Goal: Transaction & Acquisition: Obtain resource

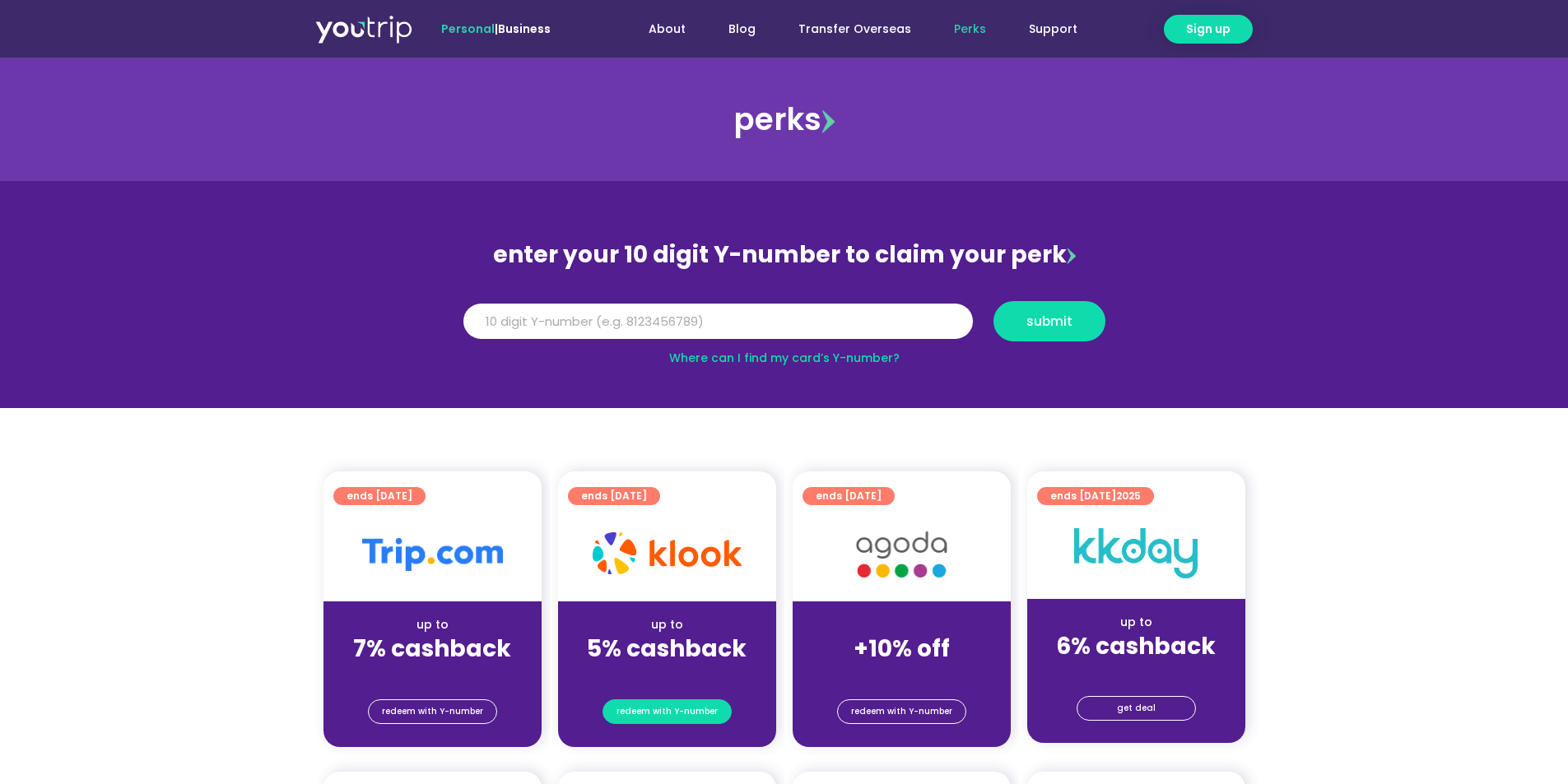
click at [672, 707] on span "redeem with Y-number" at bounding box center [667, 711] width 102 height 23
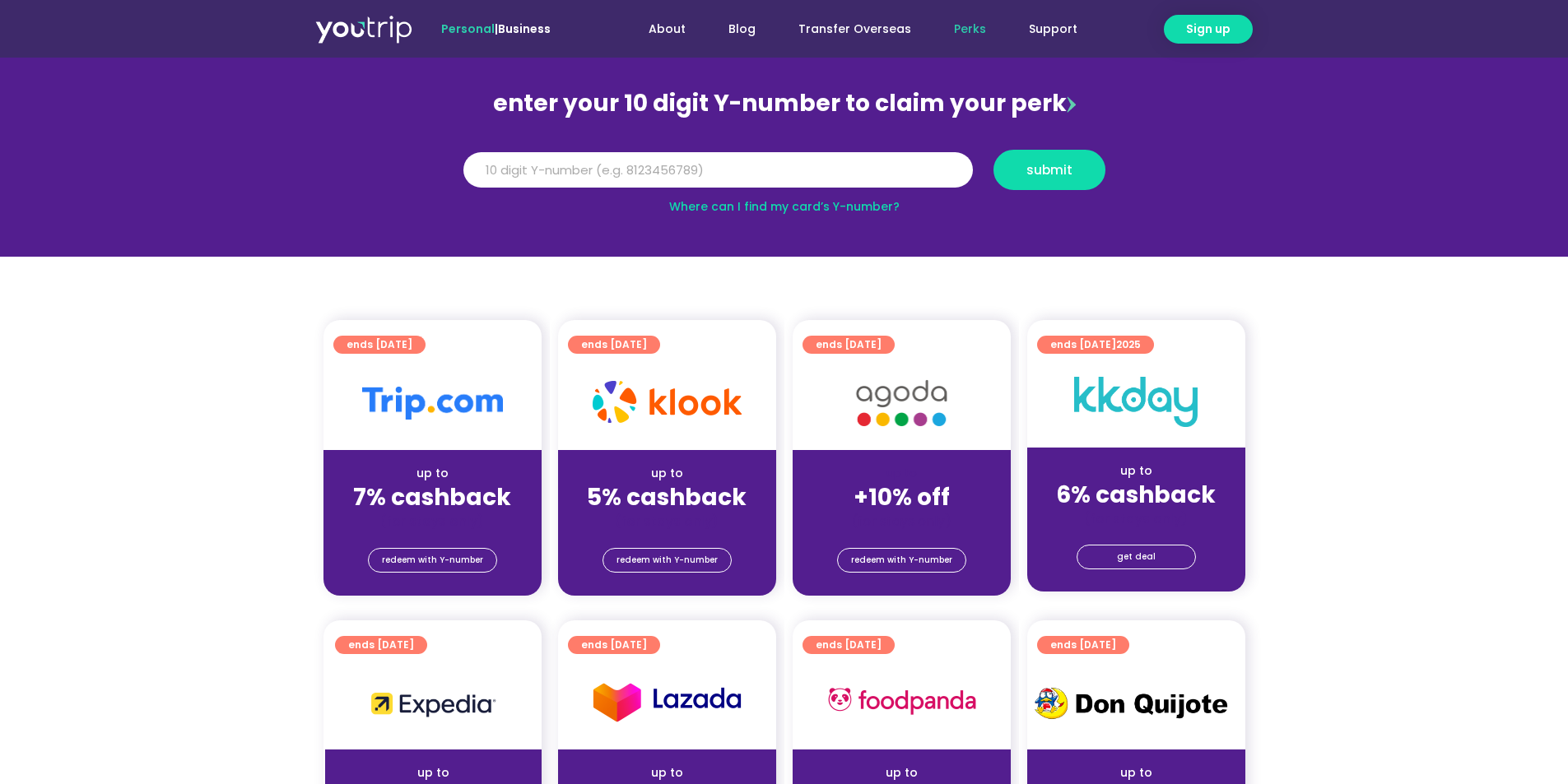
scroll to position [181, 0]
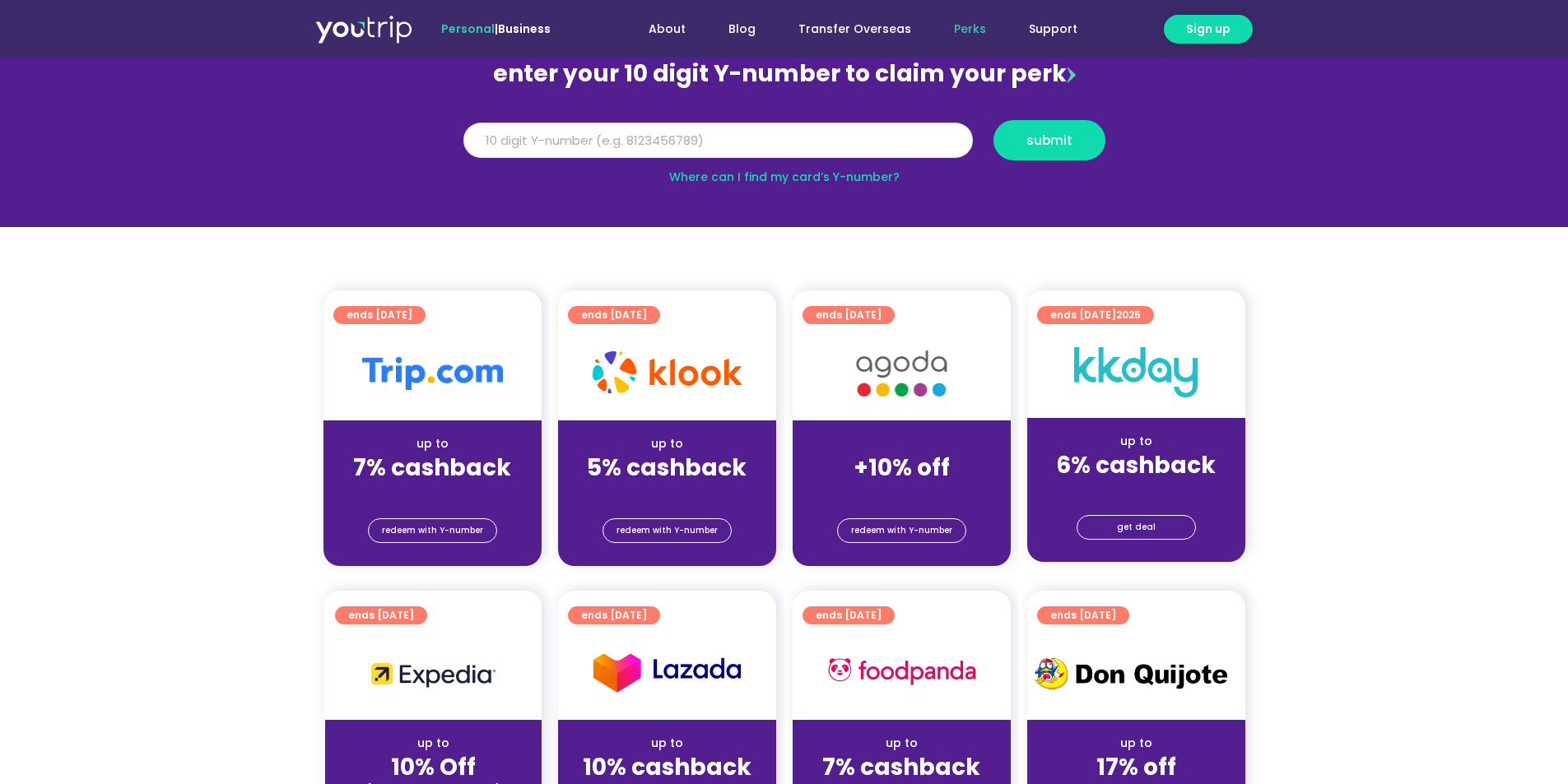
click at [622, 140] on input "Y Number" at bounding box center [717, 141] width 509 height 36
click at [993, 120] on button "submit" at bounding box center [1048, 140] width 112 height 40
drag, startPoint x: 605, startPoint y: 137, endPoint x: 198, endPoint y: 153, distance: 407.3
click at [282, 153] on section "enter your 10 digit Y-number to claim your perk Y Number 81998835827 submit Whe…" at bounding box center [784, 113] width 1568 height 227
click at [513, 136] on input "81998835827" at bounding box center [717, 141] width 509 height 36
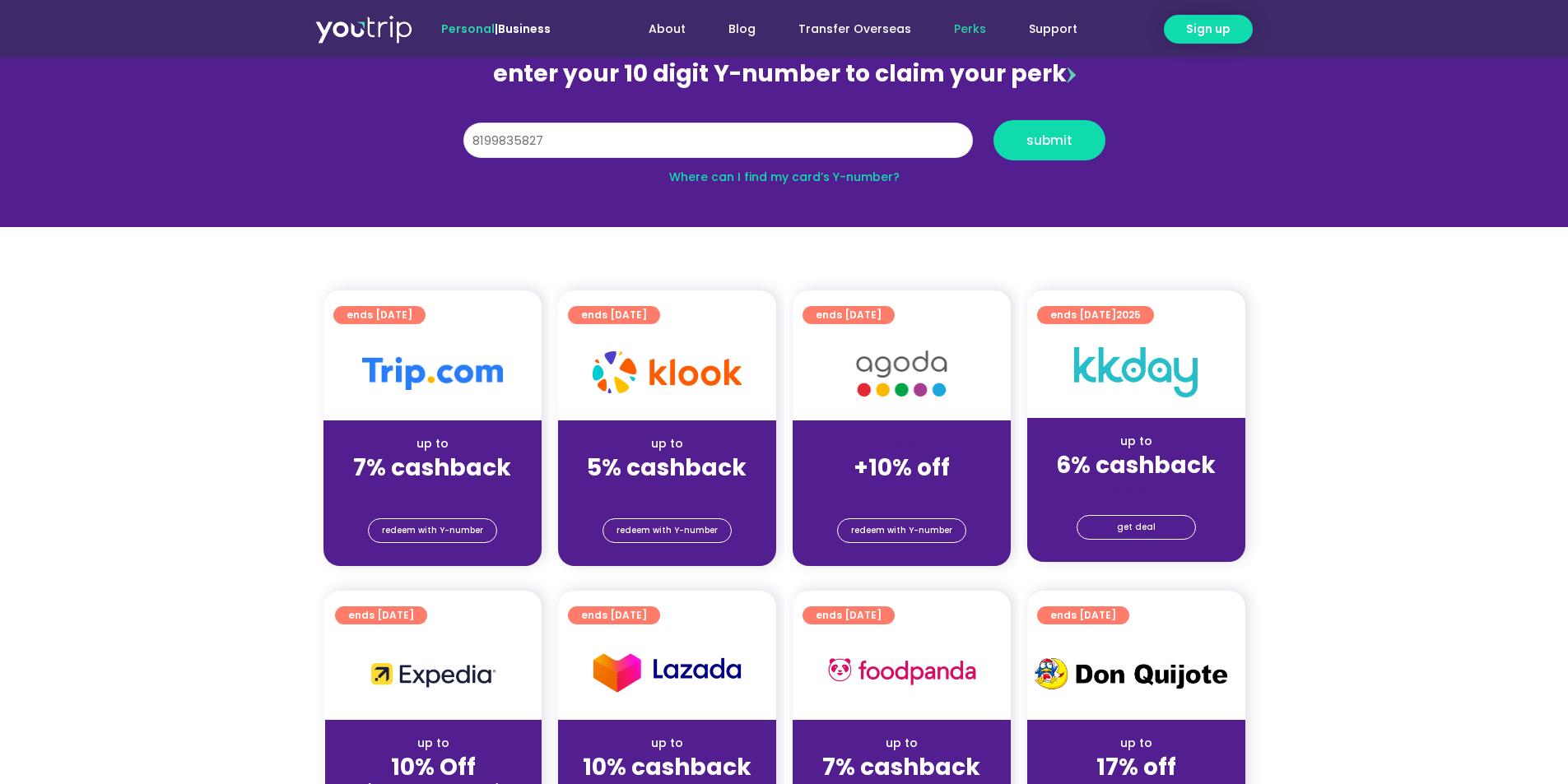
type input "8199835827"
click at [993, 120] on button "submit" at bounding box center [1048, 140] width 112 height 40
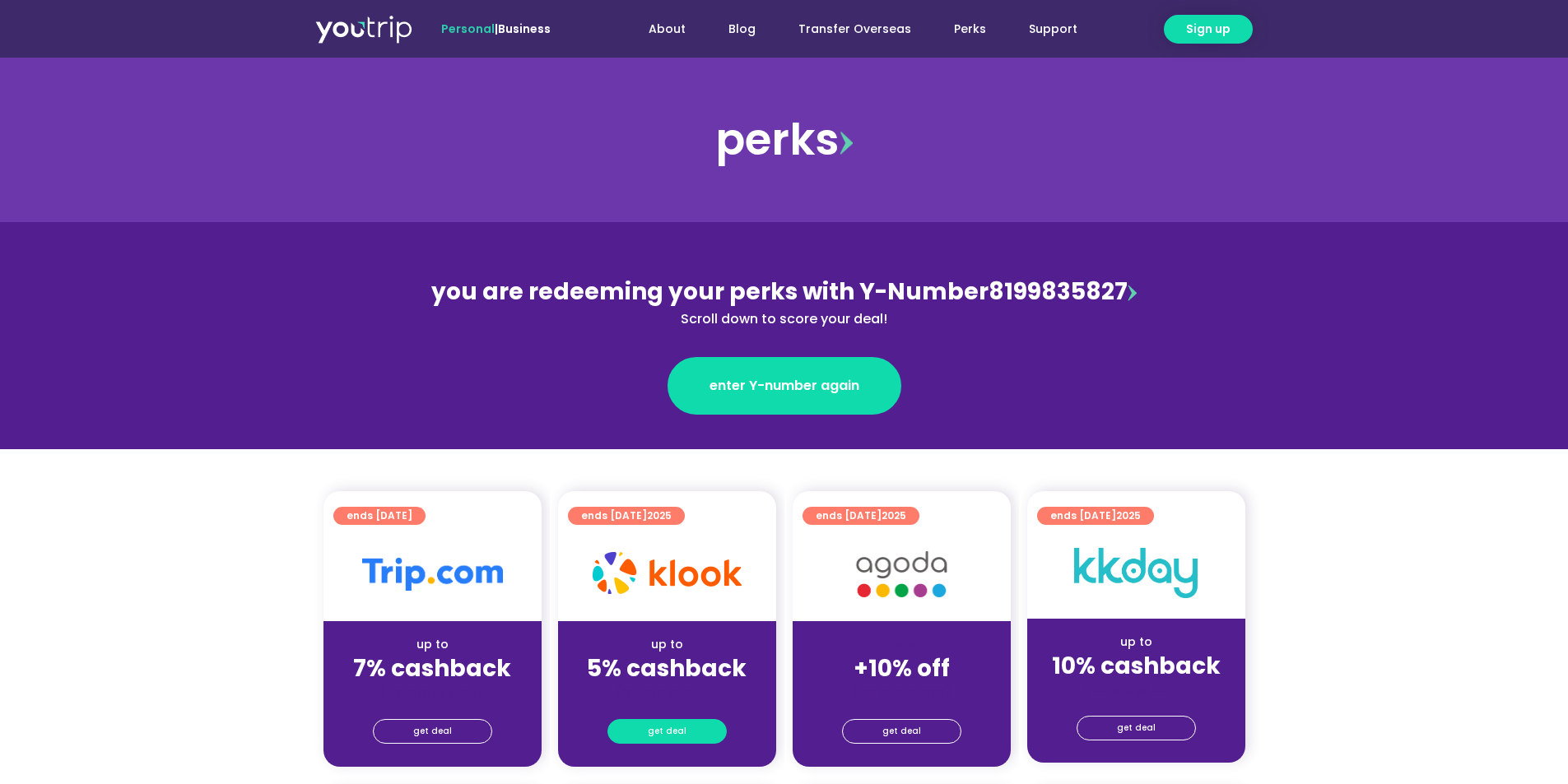
click at [674, 730] on span "get deal" at bounding box center [666, 731] width 38 height 23
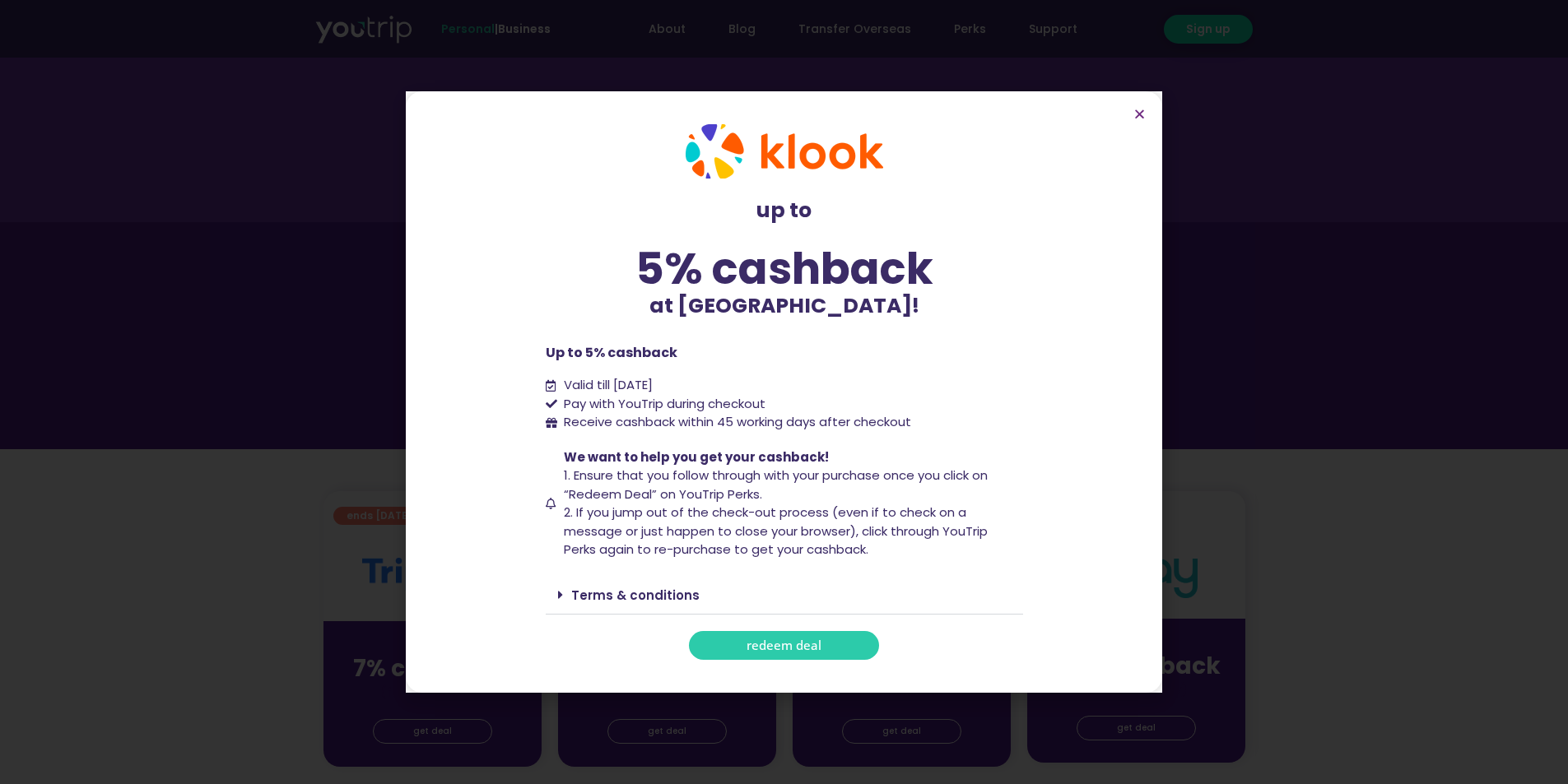
click at [768, 643] on span "redeem deal" at bounding box center [784, 646] width 75 height 12
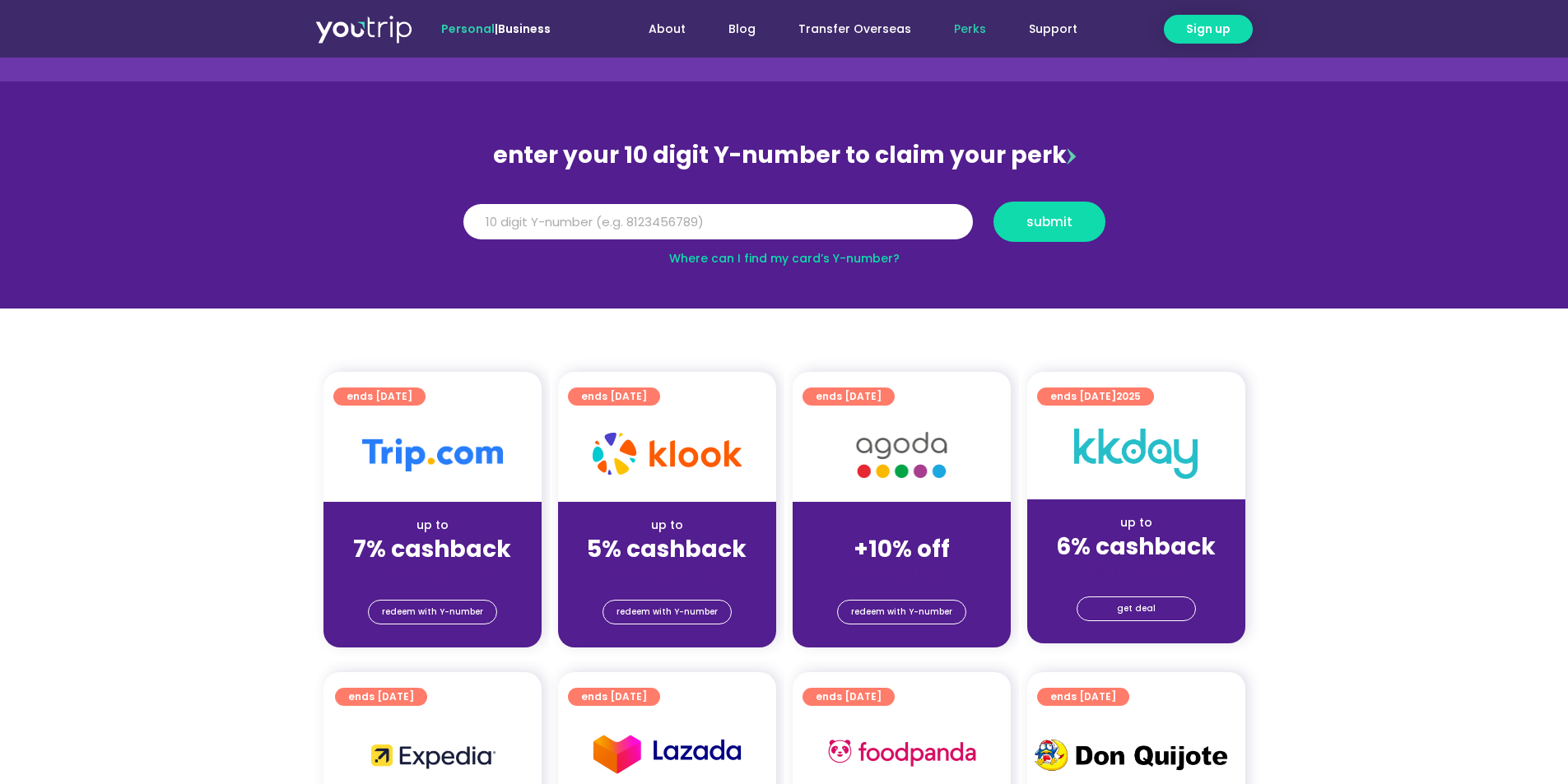
scroll to position [247, 0]
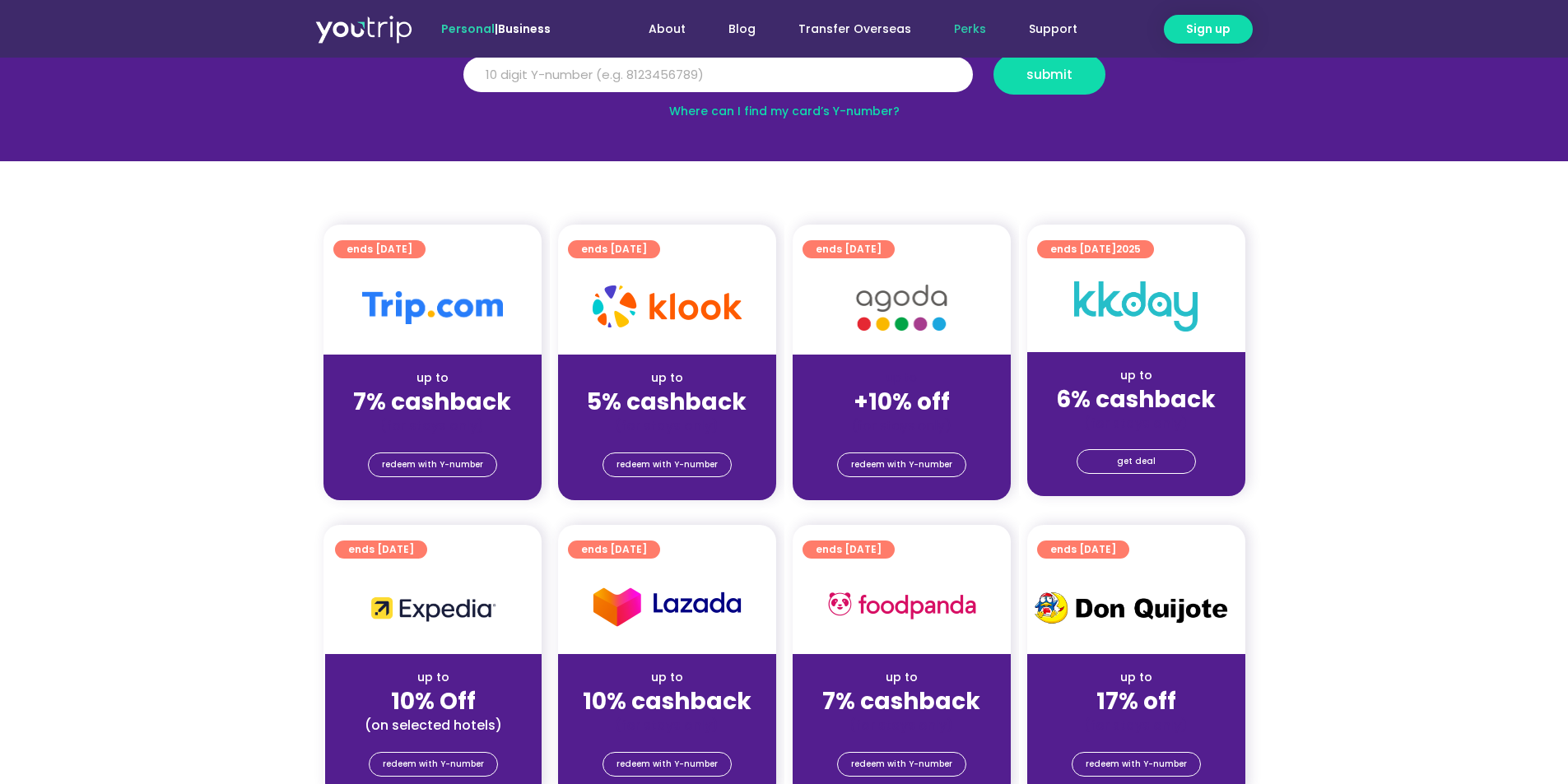
click at [641, 357] on div "up to 5% cashback (for stays only)" at bounding box center [667, 395] width 218 height 80
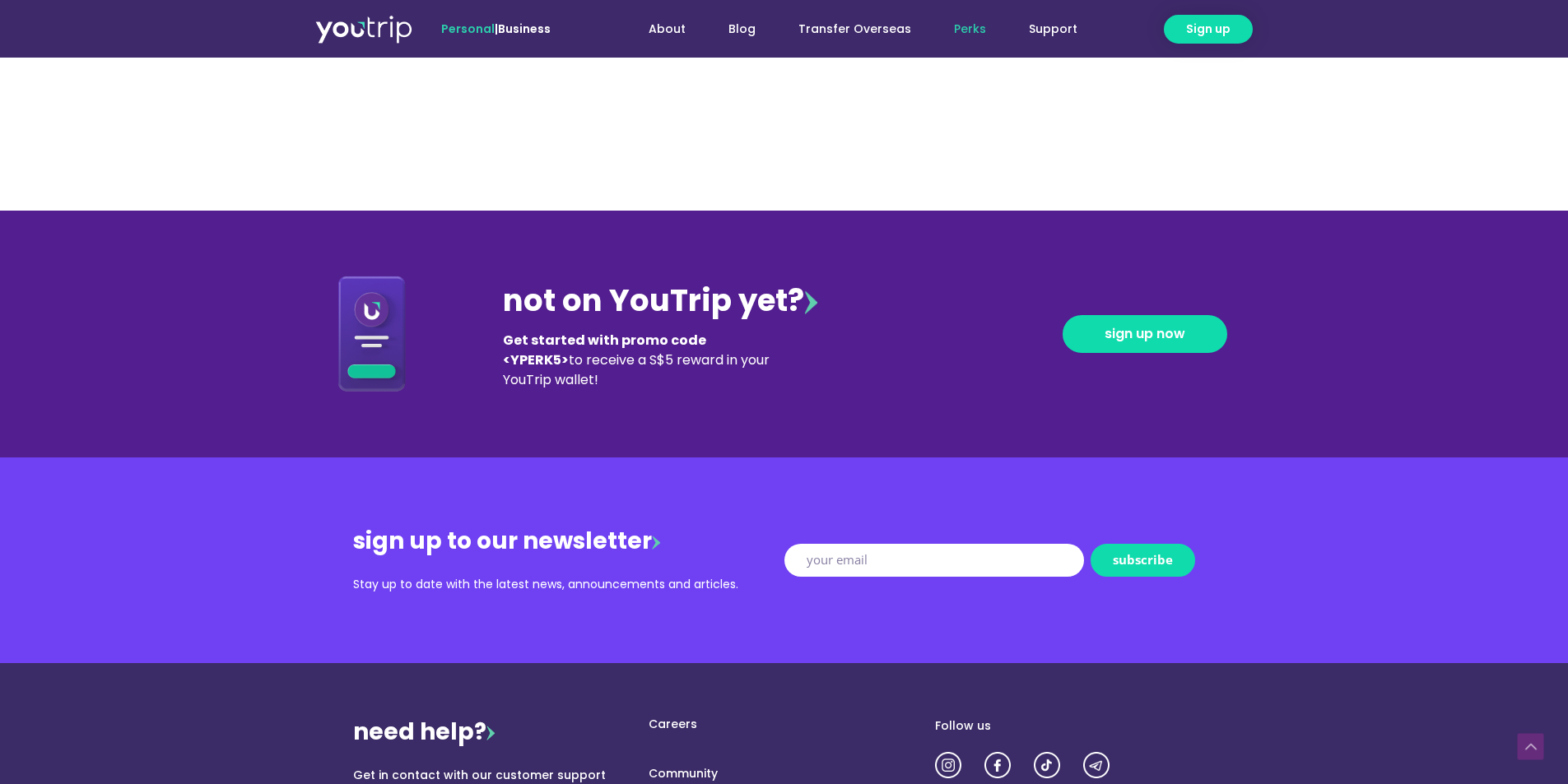
scroll to position [1810, 0]
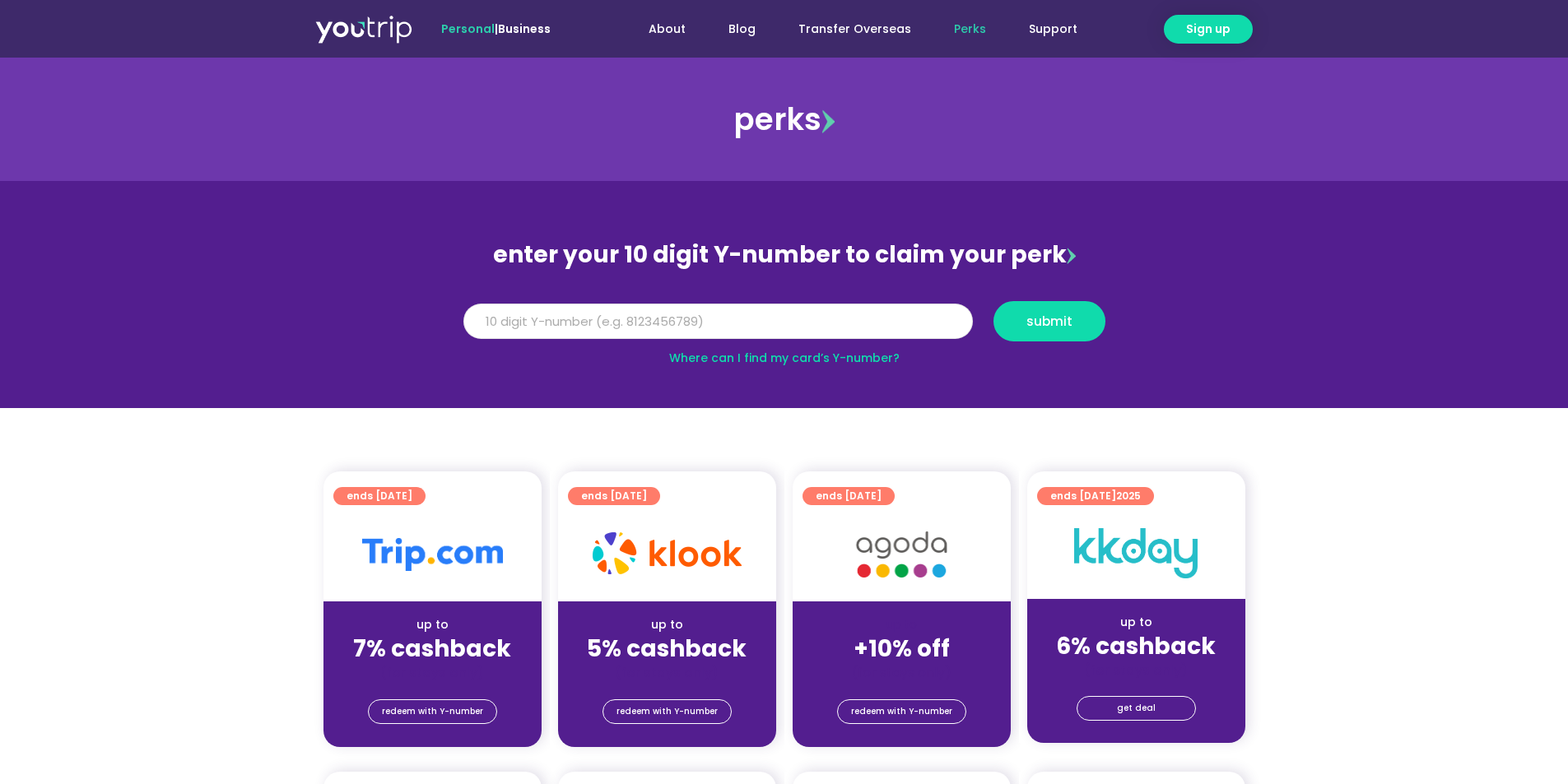
click at [688, 326] on input "Y Number" at bounding box center [717, 322] width 509 height 36
type input "8199835827"
click at [993, 301] on button "submit" at bounding box center [1048, 321] width 112 height 40
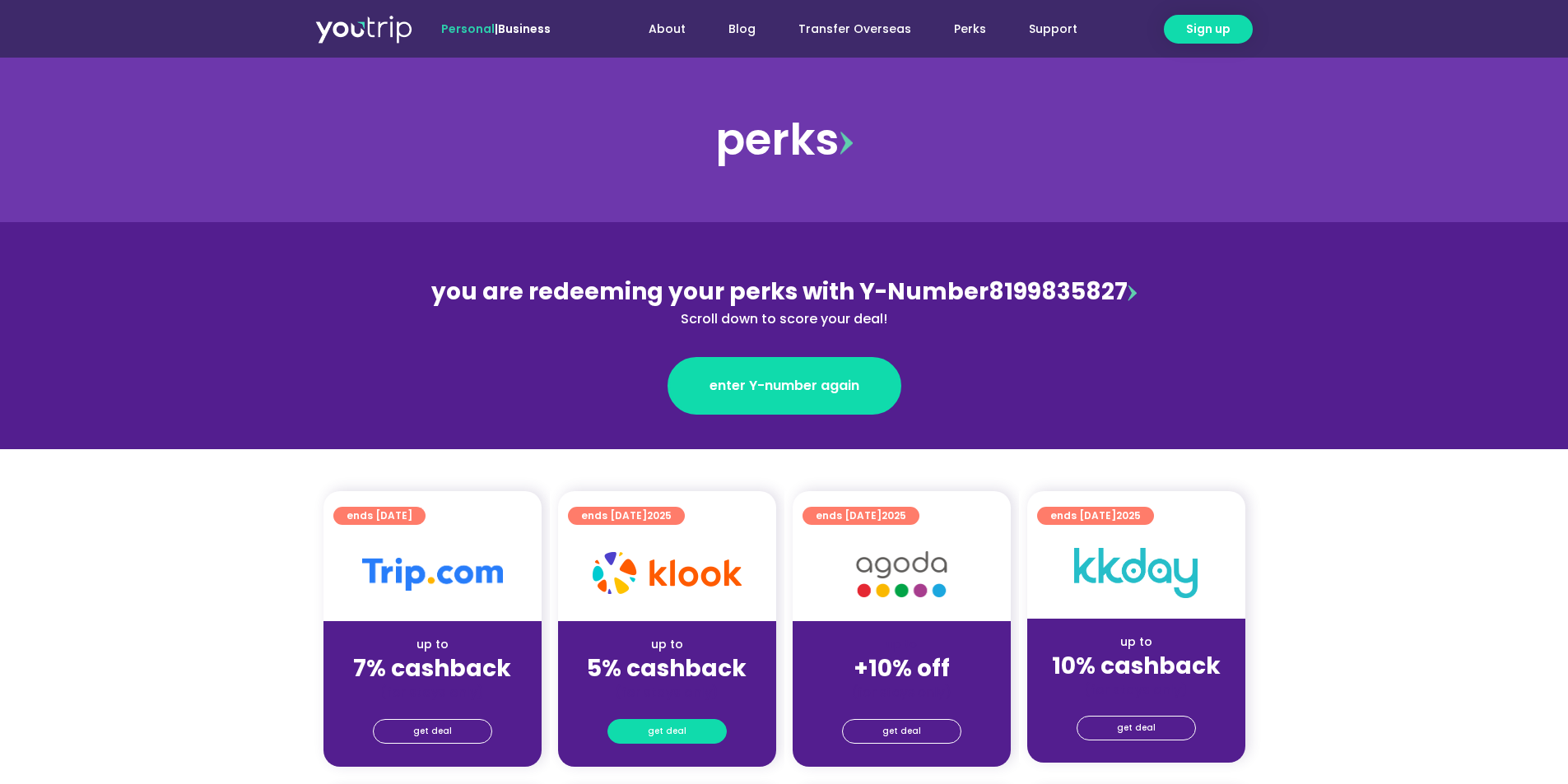
click at [683, 728] on span "get deal" at bounding box center [666, 731] width 38 height 23
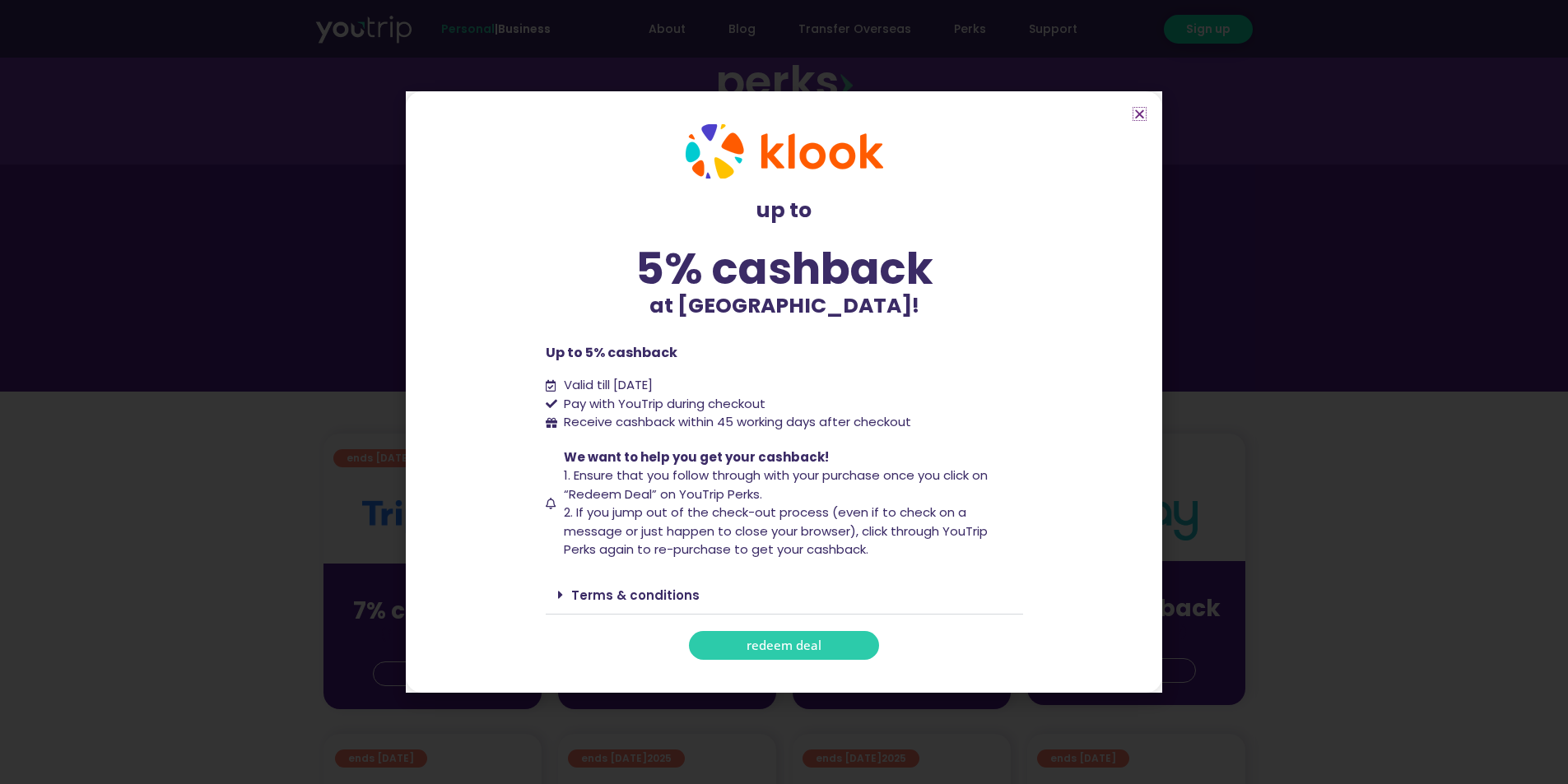
scroll to position [329, 0]
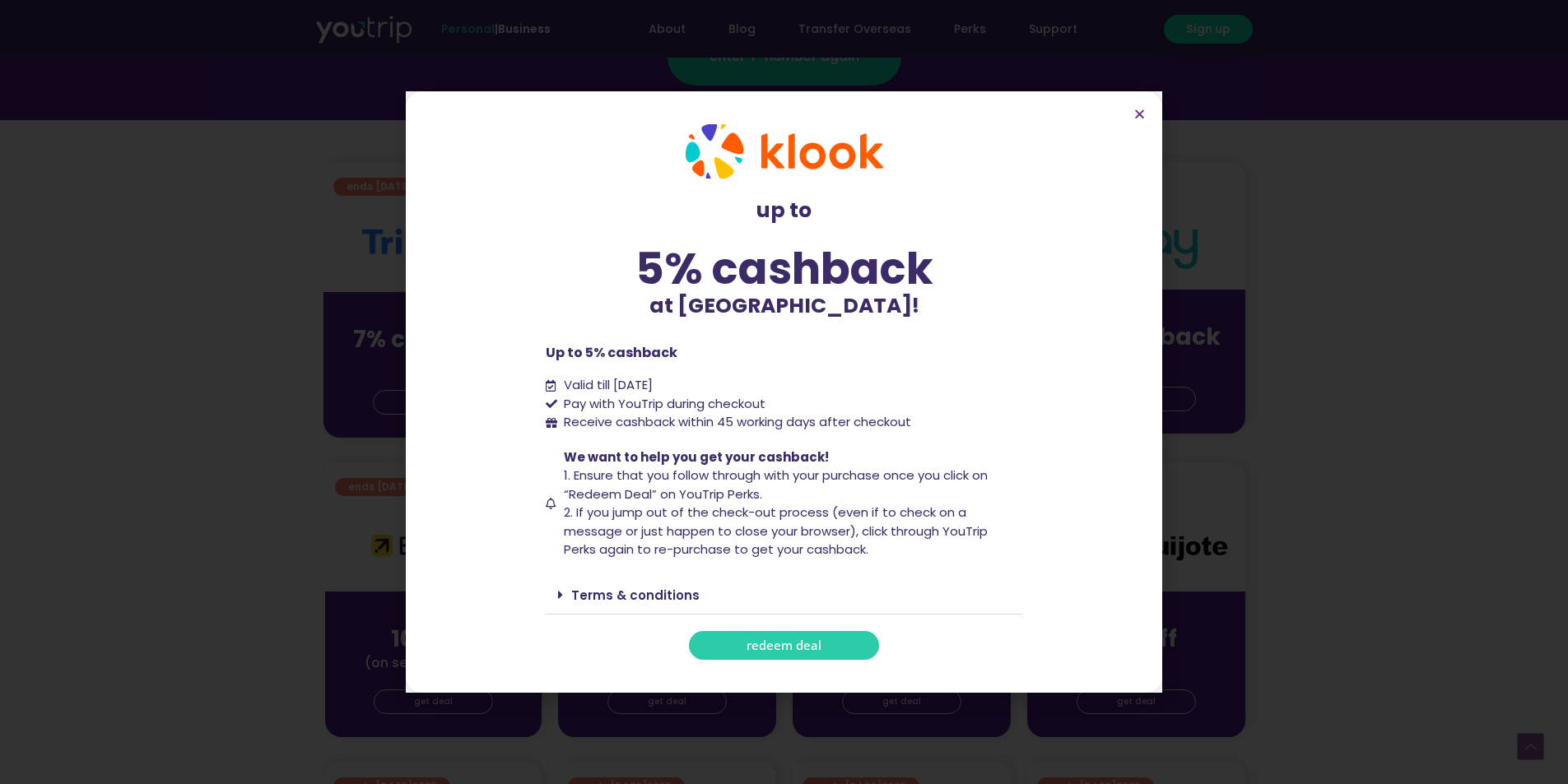
click at [756, 643] on span "redeem deal" at bounding box center [784, 646] width 75 height 12
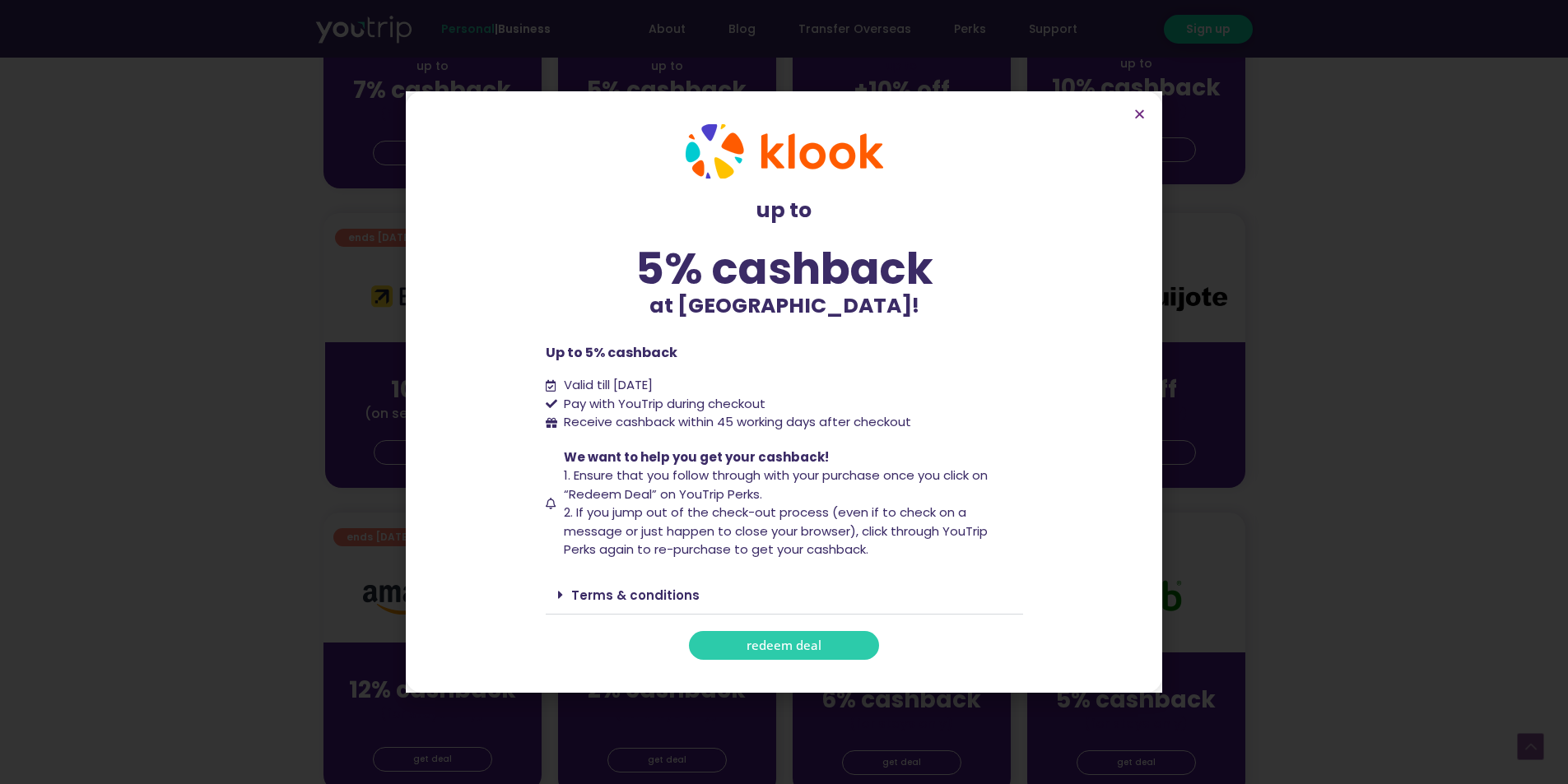
scroll to position [659, 0]
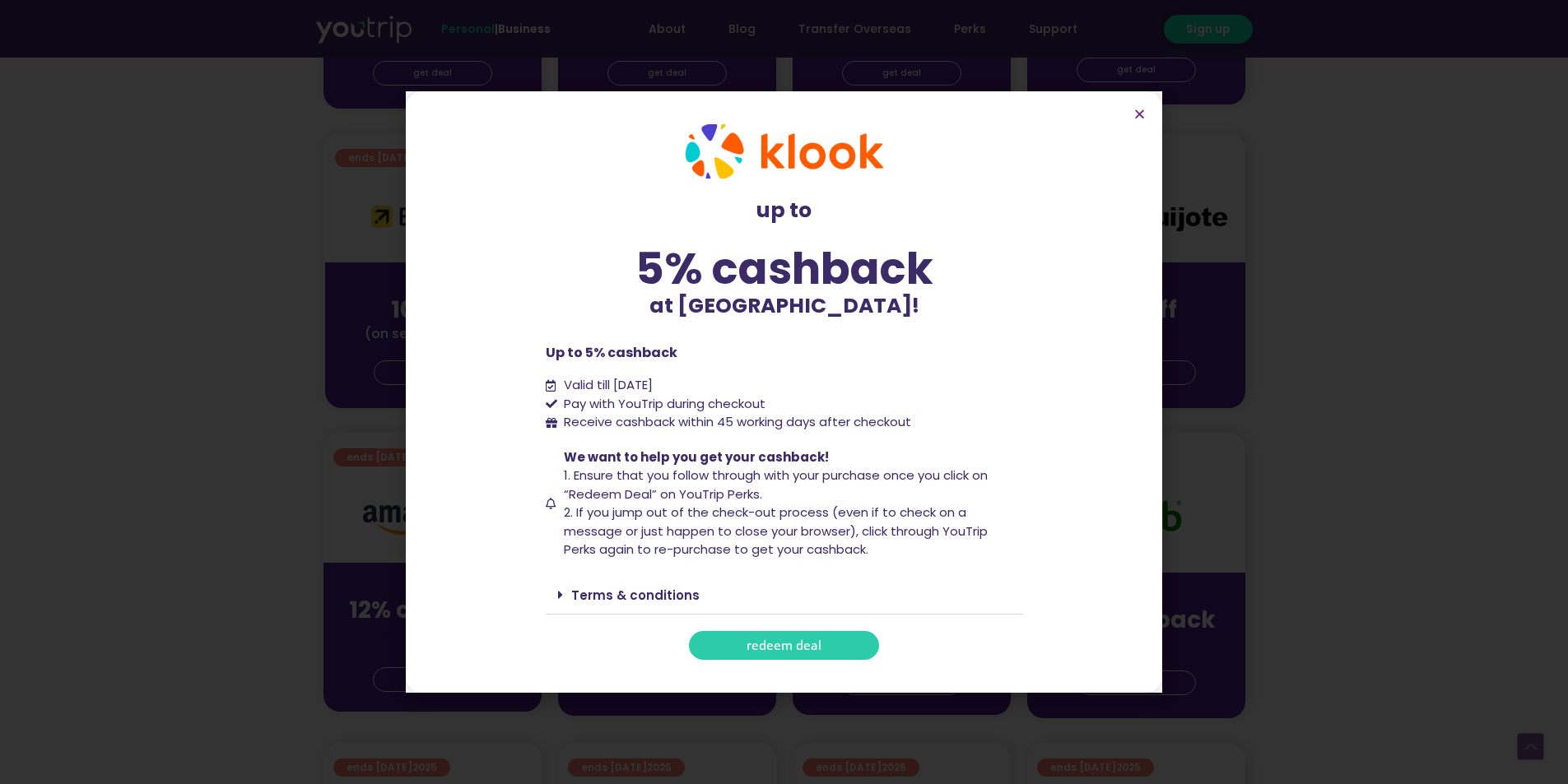
click at [615, 600] on link "Terms & conditions" at bounding box center [635, 595] width 128 height 17
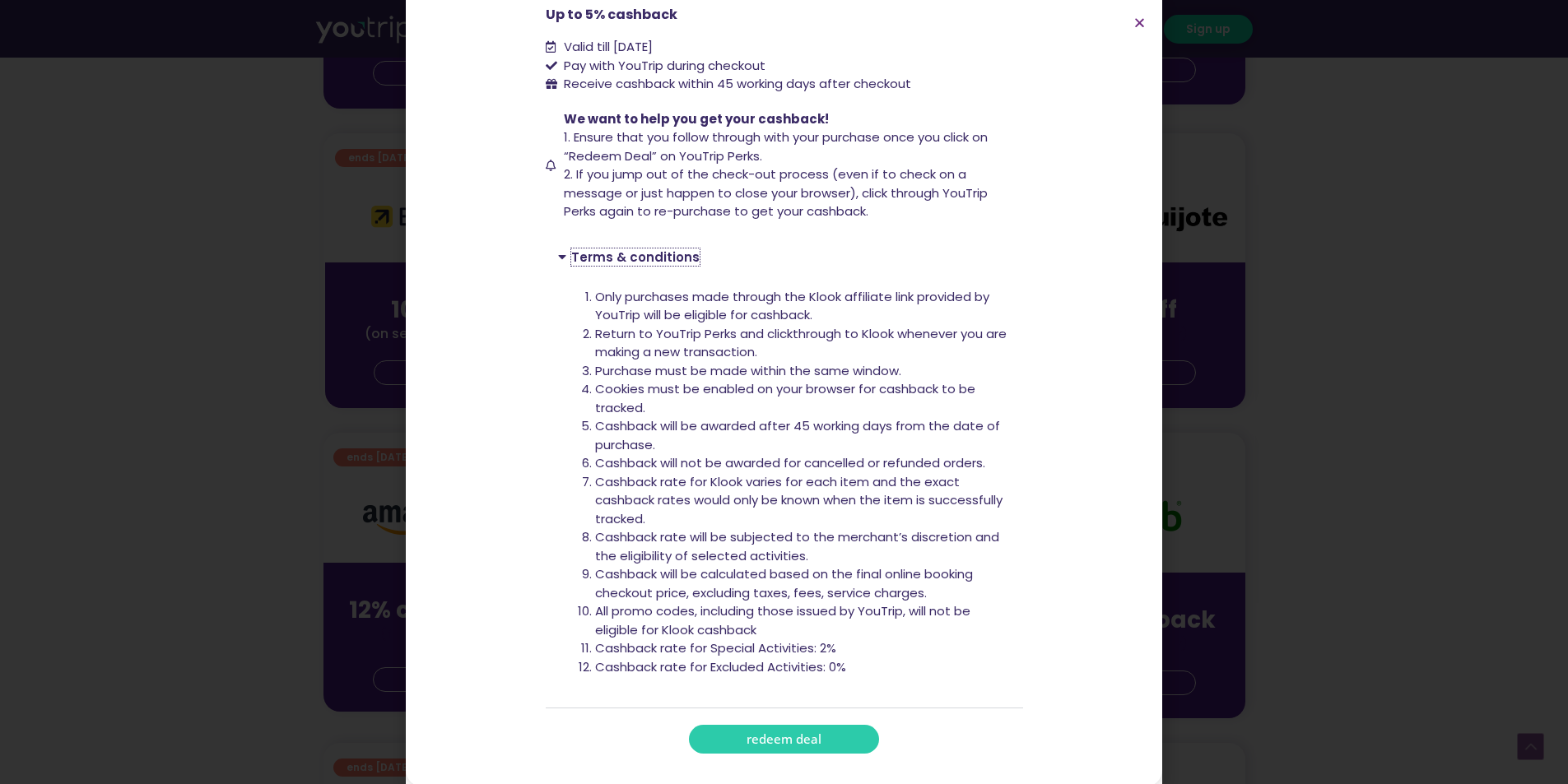
scroll to position [249, 0]
click at [815, 732] on link "redeem deal" at bounding box center [783, 737] width 190 height 29
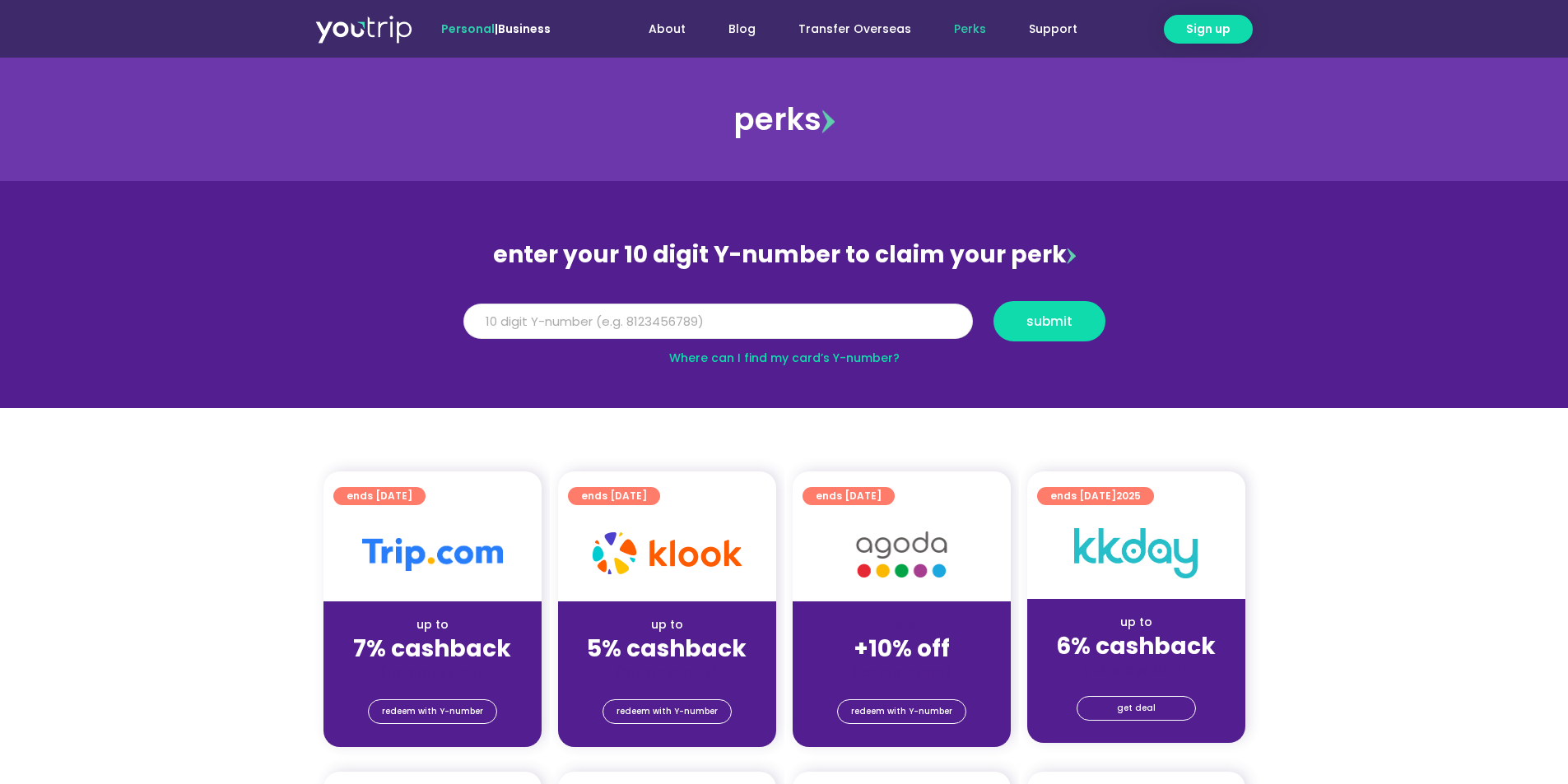
click at [699, 304] on input "Y Number" at bounding box center [717, 322] width 509 height 36
type input "8199835827"
click at [993, 301] on button "submit" at bounding box center [1048, 321] width 112 height 40
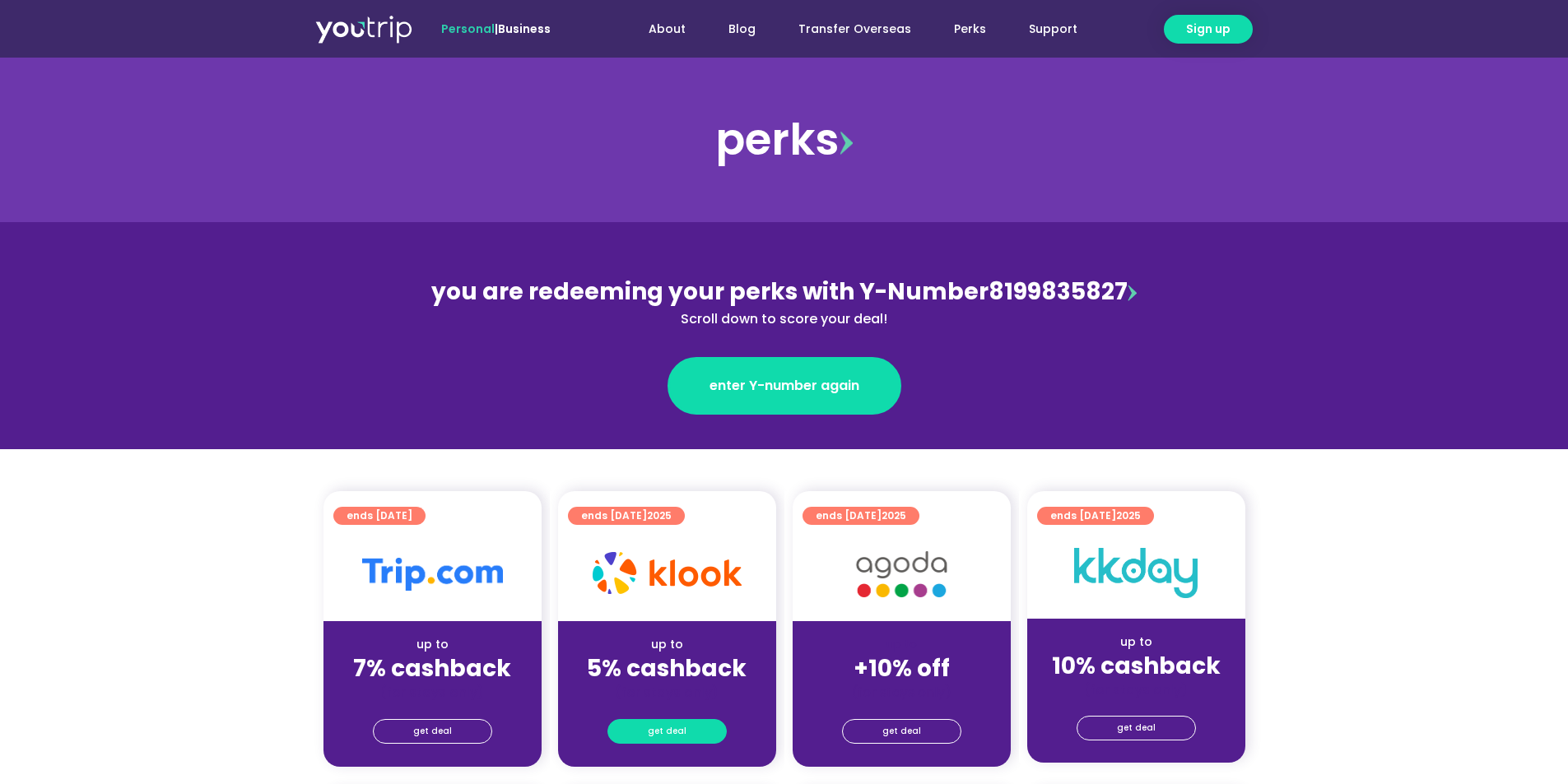
click at [662, 731] on span "get deal" at bounding box center [666, 731] width 38 height 23
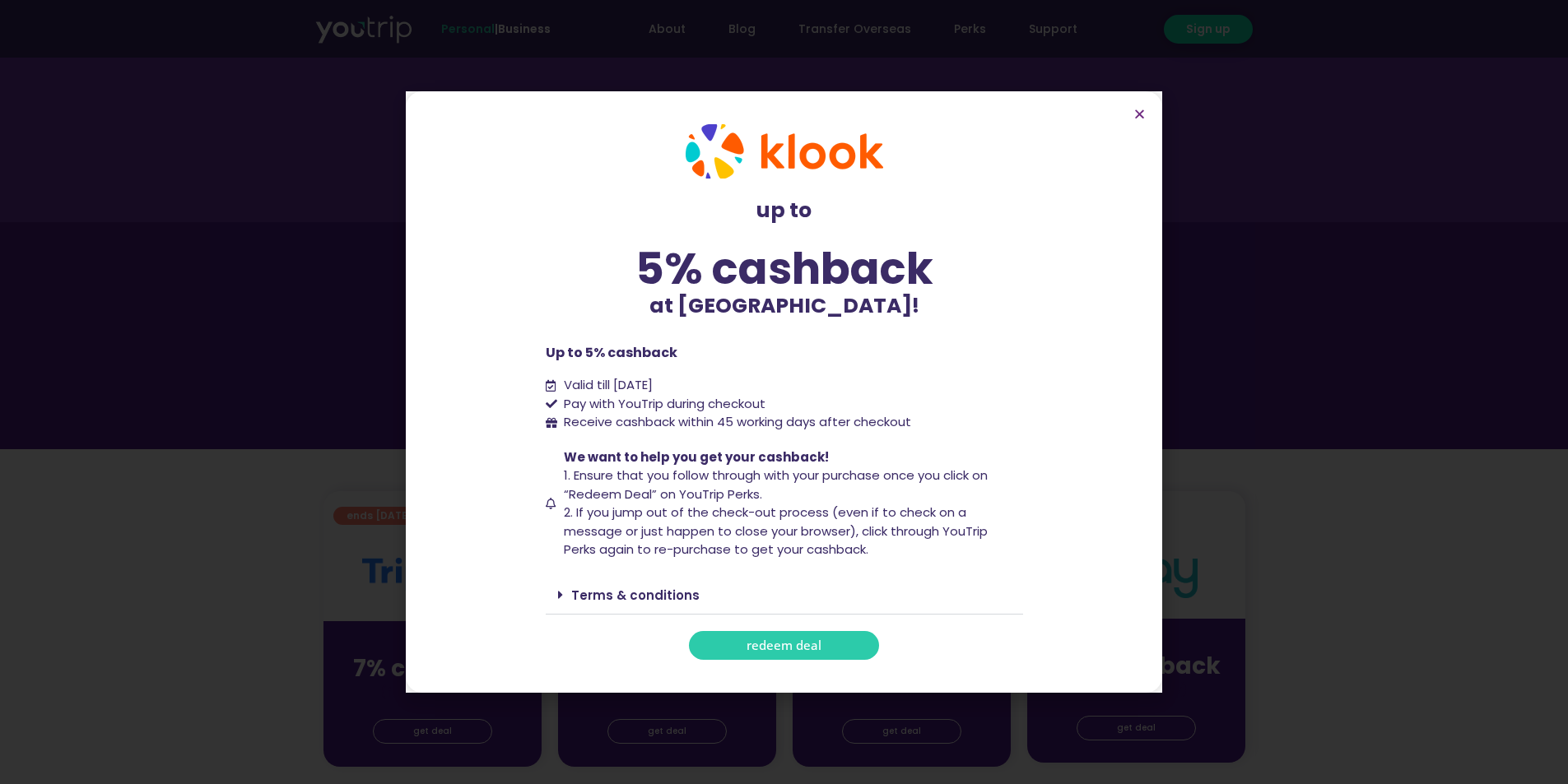
click at [787, 640] on span "redeem deal" at bounding box center [784, 646] width 75 height 12
drag, startPoint x: 564, startPoint y: 405, endPoint x: 767, endPoint y: 404, distance: 203.0
click at [765, 404] on span "Pay with YouTrip during checkout" at bounding box center [662, 404] width 206 height 19
drag, startPoint x: 706, startPoint y: 426, endPoint x: 665, endPoint y: 427, distance: 41.0
click at [706, 426] on span "Receive cashback within 45 working days after checkout" at bounding box center [735, 422] width 351 height 19
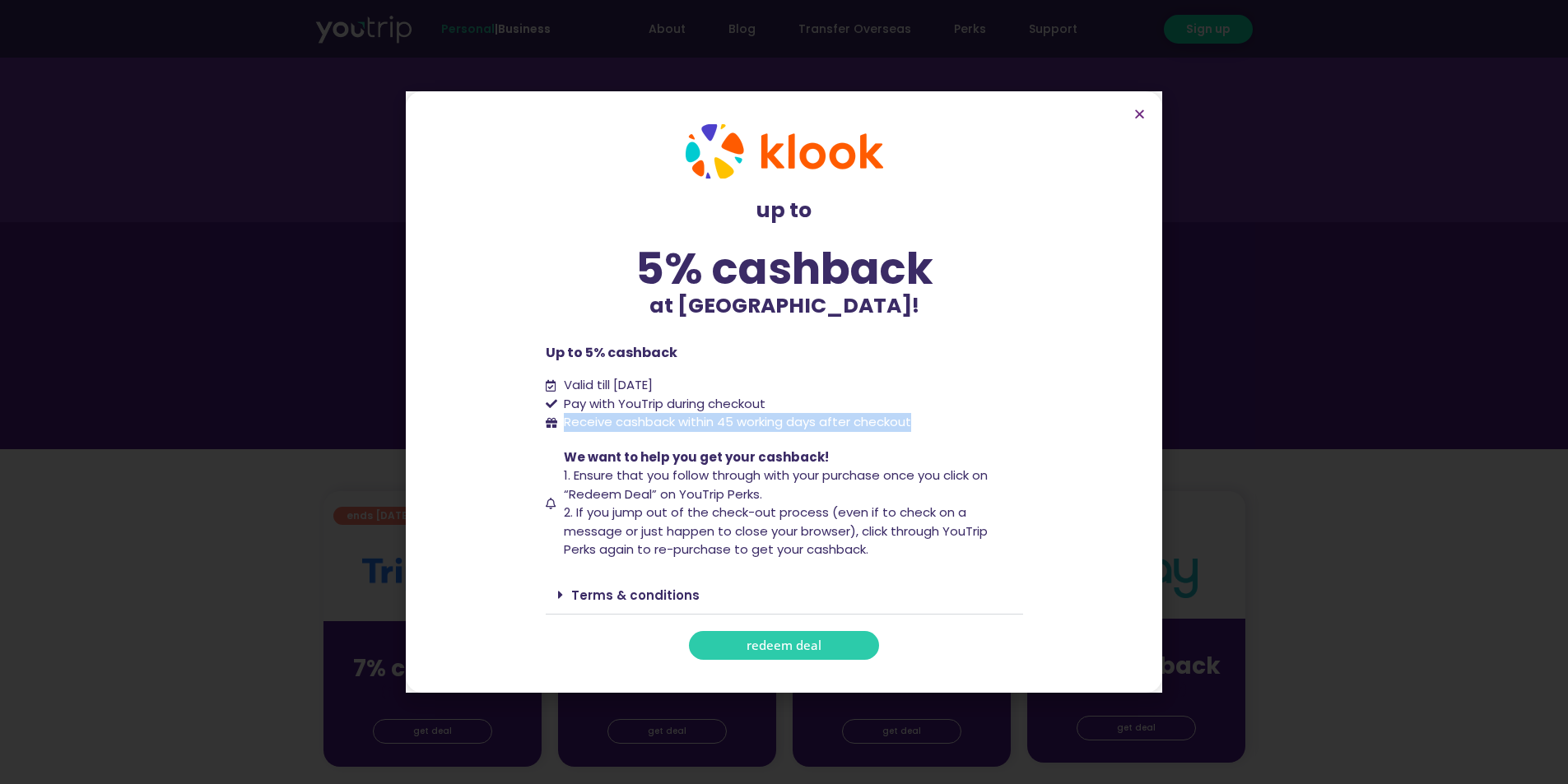
drag, startPoint x: 558, startPoint y: 427, endPoint x: 954, endPoint y: 426, distance: 396.0
click at [954, 426] on li "Receive cashback within 45 working days after checkout" at bounding box center [785, 422] width 478 height 19
click at [945, 412] on li "Pay with YouTrip during checkout" at bounding box center [785, 404] width 478 height 19
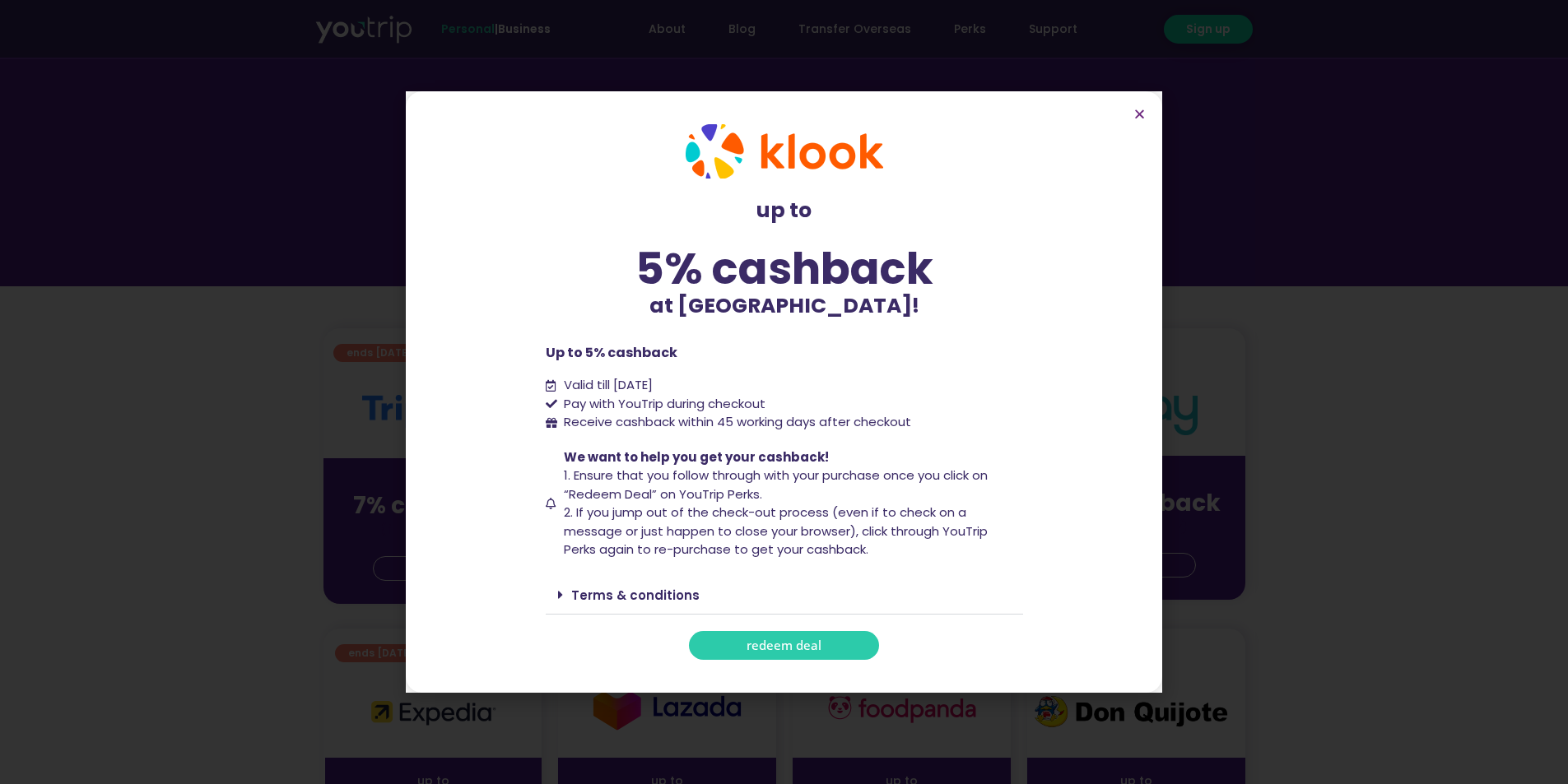
scroll to position [165, 0]
click at [774, 645] on span "redeem deal" at bounding box center [784, 646] width 75 height 12
